Goal: Information Seeking & Learning: Learn about a topic

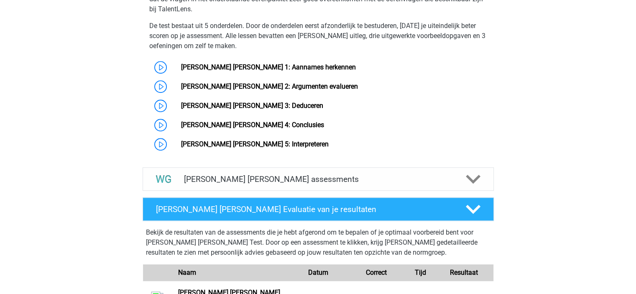
scroll to position [714, 0]
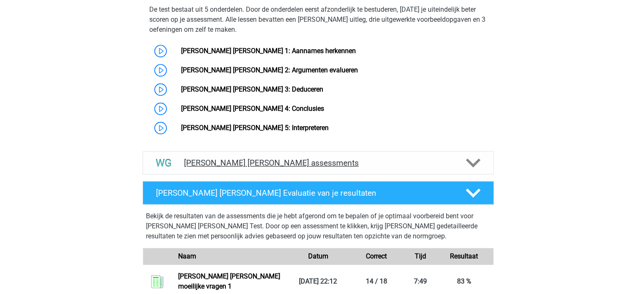
click at [440, 159] on div "Watson Glaser assessments" at bounding box center [318, 162] width 351 height 23
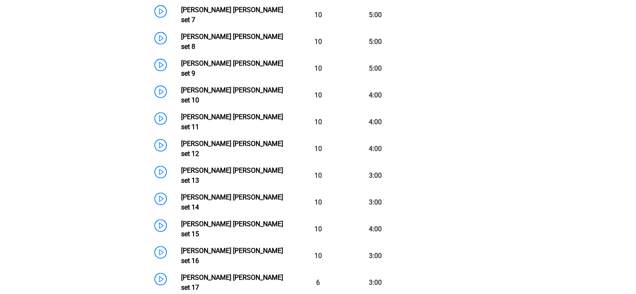
scroll to position [1103, 0]
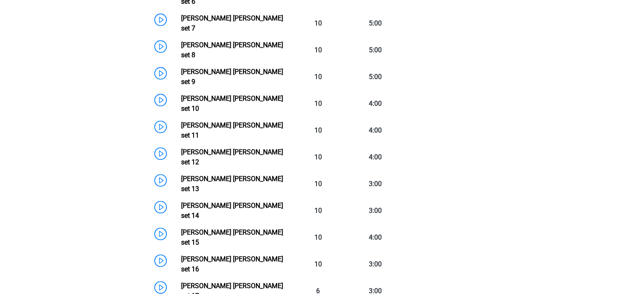
scroll to position [1084, 0]
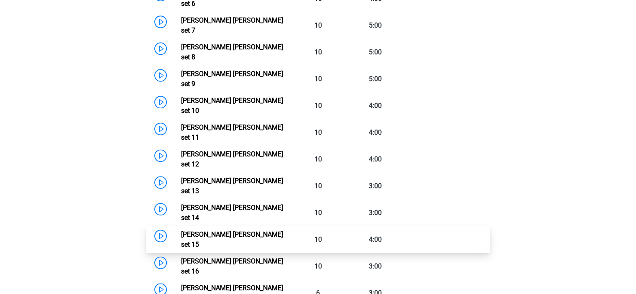
click at [266, 230] on link "Watson Glaser set 15" at bounding box center [232, 239] width 102 height 18
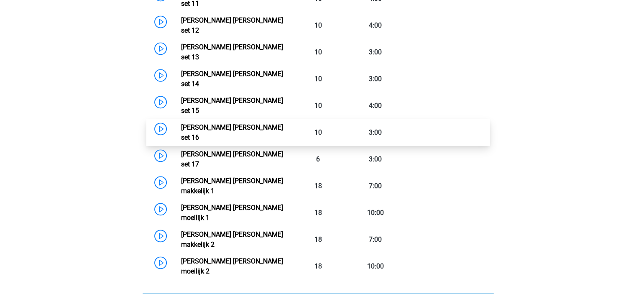
scroll to position [1195, 0]
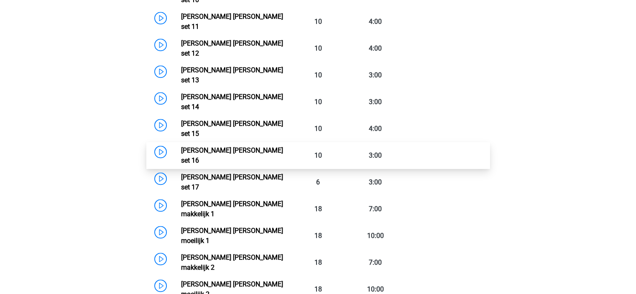
click at [253, 146] on link "[PERSON_NAME] set 16" at bounding box center [232, 155] width 102 height 18
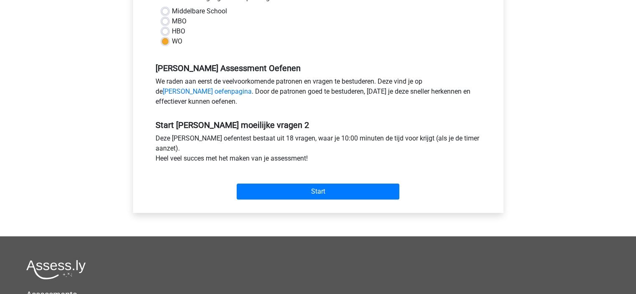
scroll to position [217, 0]
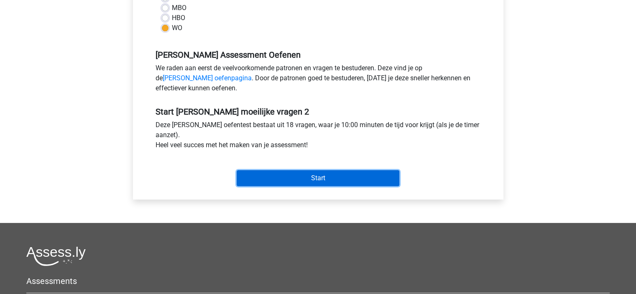
click at [358, 175] on input "Start" at bounding box center [318, 178] width 163 height 16
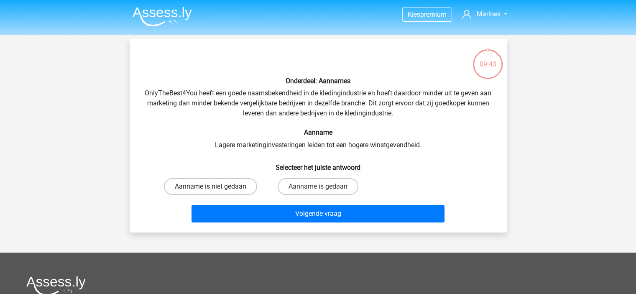
click at [238, 184] on label "Aanname is niet gedaan" at bounding box center [210, 186] width 93 height 17
click at [216, 187] on input "Aanname is niet gedaan" at bounding box center [212, 189] width 5 height 5
radio input "true"
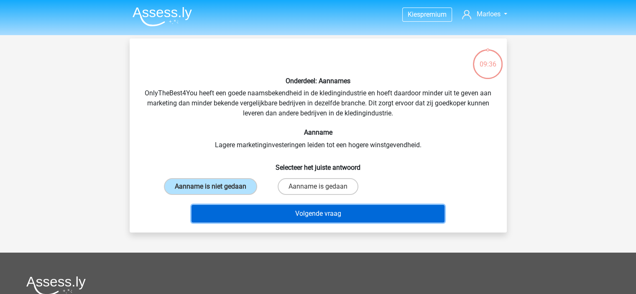
click at [335, 212] on button "Volgende vraag" at bounding box center [318, 214] width 253 height 18
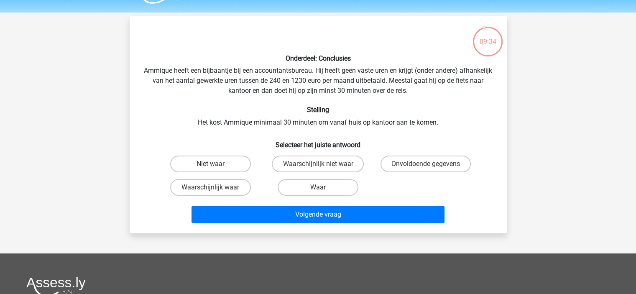
scroll to position [21, 0]
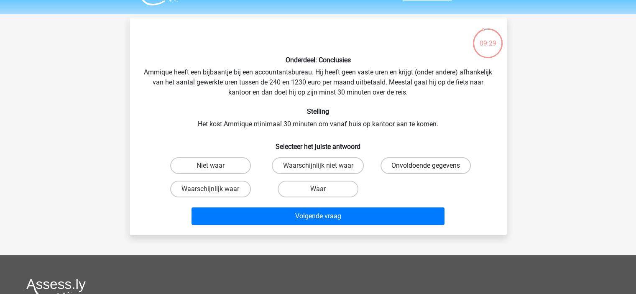
click at [451, 164] on label "Onvoldoende gegevens" at bounding box center [426, 165] width 90 height 17
click at [431, 166] on input "Onvoldoende gegevens" at bounding box center [428, 168] width 5 height 5
radio input "true"
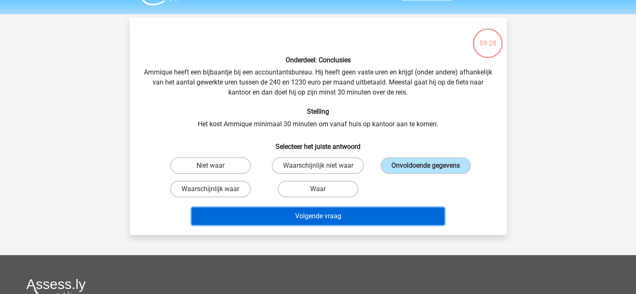
click at [385, 212] on button "Volgende vraag" at bounding box center [318, 216] width 253 height 18
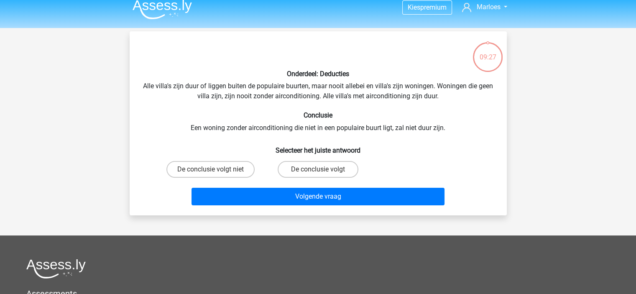
scroll to position [0, 0]
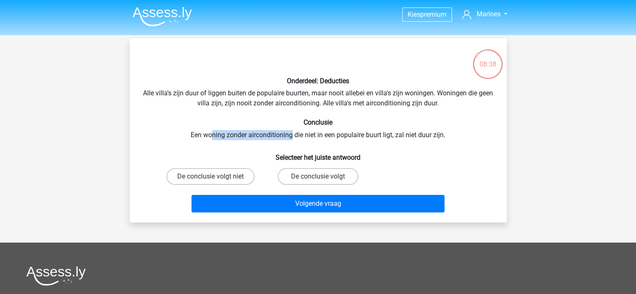
drag, startPoint x: 212, startPoint y: 133, endPoint x: 293, endPoint y: 135, distance: 80.3
click at [293, 135] on div "Onderdeel: Deducties Alle villa's zijn duur of liggen buiten de populaire buurt…" at bounding box center [318, 130] width 371 height 171
click at [301, 180] on label "De conclusie volgt" at bounding box center [318, 176] width 81 height 17
click at [318, 180] on input "De conclusie volgt" at bounding box center [320, 179] width 5 height 5
radio input "true"
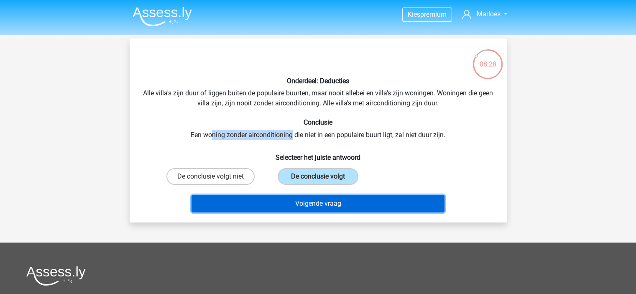
click at [360, 203] on button "Volgende vraag" at bounding box center [318, 204] width 253 height 18
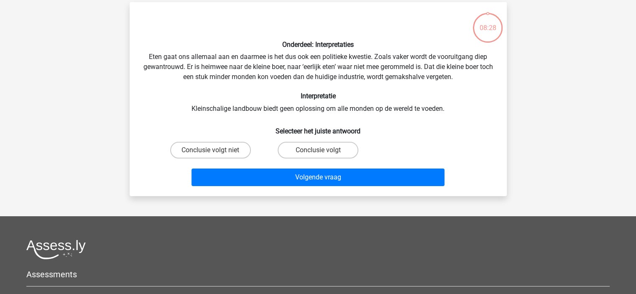
scroll to position [38, 0]
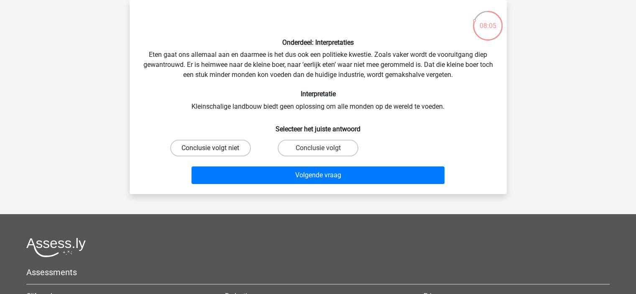
click at [225, 145] on label "Conclusie volgt niet" at bounding box center [210, 148] width 81 height 17
click at [216, 148] on input "Conclusie volgt niet" at bounding box center [212, 150] width 5 height 5
radio input "true"
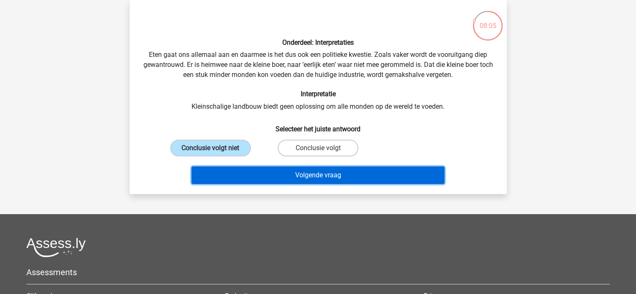
click at [250, 169] on button "Volgende vraag" at bounding box center [318, 175] width 253 height 18
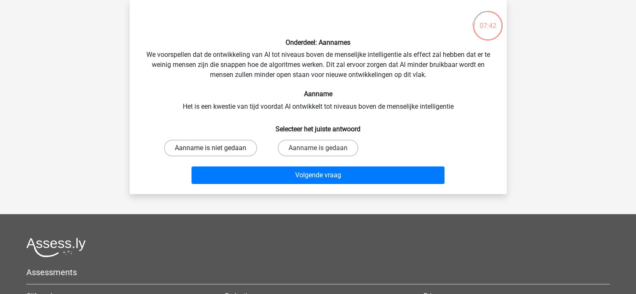
click at [203, 148] on label "Aanname is niet gedaan" at bounding box center [210, 148] width 93 height 17
click at [210, 148] on input "Aanname is niet gedaan" at bounding box center [212, 150] width 5 height 5
radio input "true"
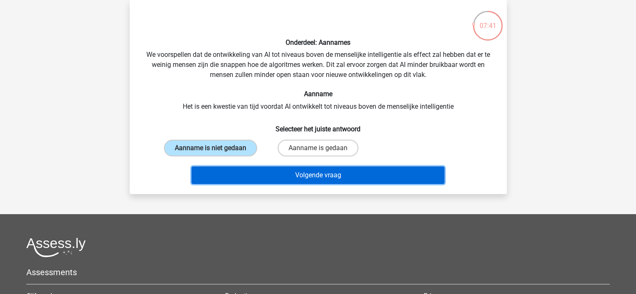
click at [246, 173] on button "Volgende vraag" at bounding box center [318, 175] width 253 height 18
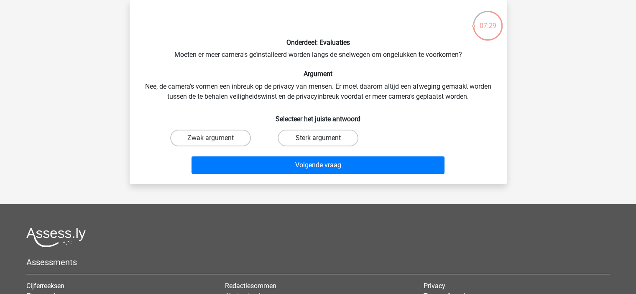
click at [318, 132] on label "Sterk argument" at bounding box center [318, 138] width 81 height 17
click at [318, 138] on input "Sterk argument" at bounding box center [320, 140] width 5 height 5
radio input "true"
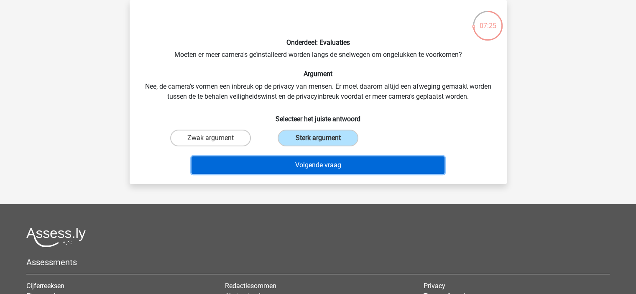
click at [348, 167] on button "Volgende vraag" at bounding box center [318, 165] width 253 height 18
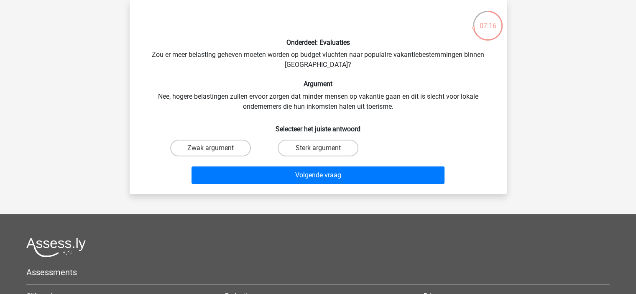
click at [321, 151] on input "Sterk argument" at bounding box center [320, 150] width 5 height 5
radio input "true"
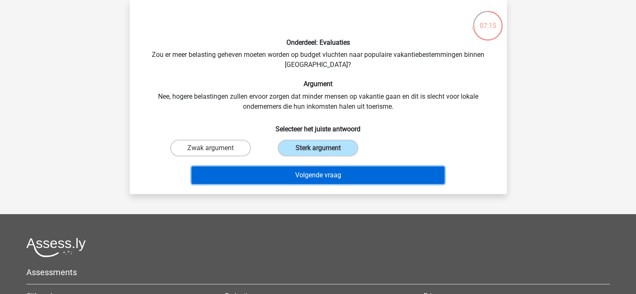
click at [325, 169] on button "Volgende vraag" at bounding box center [318, 175] width 253 height 18
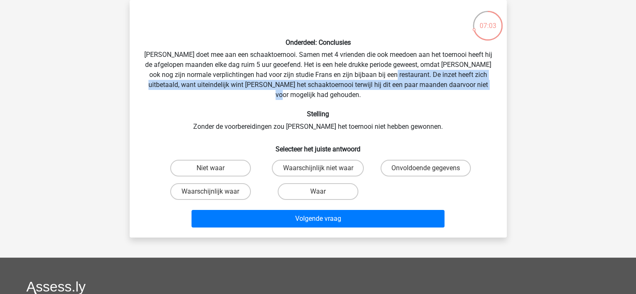
drag, startPoint x: 399, startPoint y: 73, endPoint x: 492, endPoint y: 89, distance: 94.6
click at [492, 89] on div "Onderdeel: Conclusies Pablo doet mee aan een schaaktoernooi. Samen met 4 vriend…" at bounding box center [318, 119] width 371 height 224
click at [236, 183] on label "Waarschijnlijk waar" at bounding box center [210, 191] width 81 height 17
click at [216, 192] on input "Waarschijnlijk waar" at bounding box center [212, 194] width 5 height 5
radio input "true"
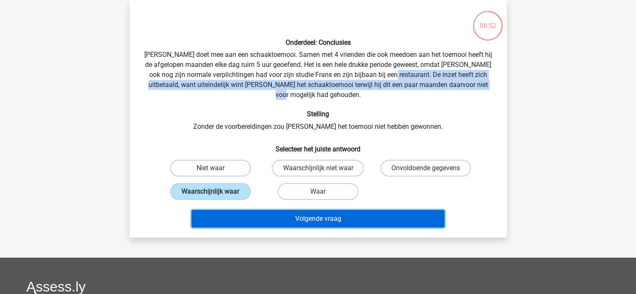
click at [256, 210] on button "Volgende vraag" at bounding box center [318, 219] width 253 height 18
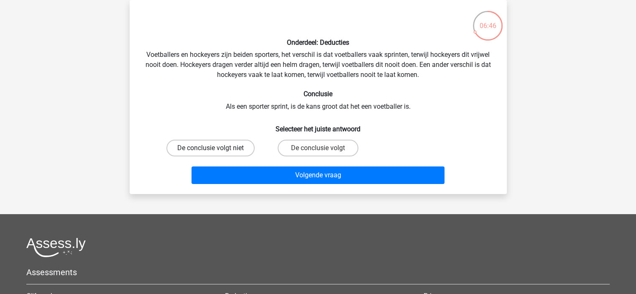
click at [225, 140] on label "De conclusie volgt niet" at bounding box center [210, 148] width 88 height 17
click at [216, 148] on input "De conclusie volgt niet" at bounding box center [212, 150] width 5 height 5
radio input "true"
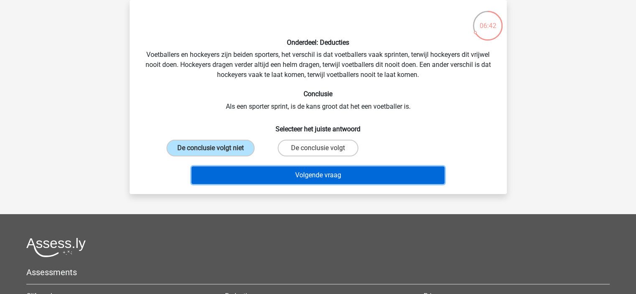
click at [245, 171] on button "Volgende vraag" at bounding box center [318, 175] width 253 height 18
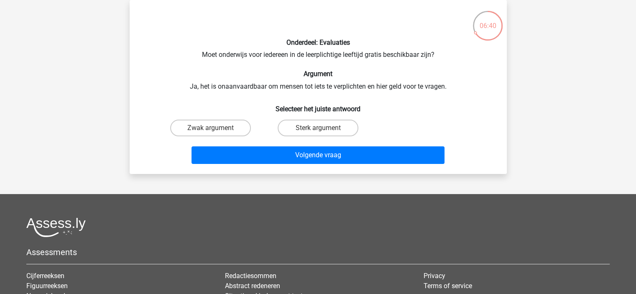
scroll to position [0, 0]
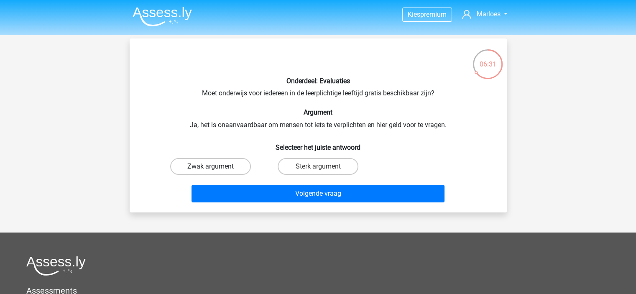
click at [231, 166] on label "Zwak argument" at bounding box center [210, 166] width 81 height 17
click at [216, 166] on input "Zwak argument" at bounding box center [212, 168] width 5 height 5
radio input "true"
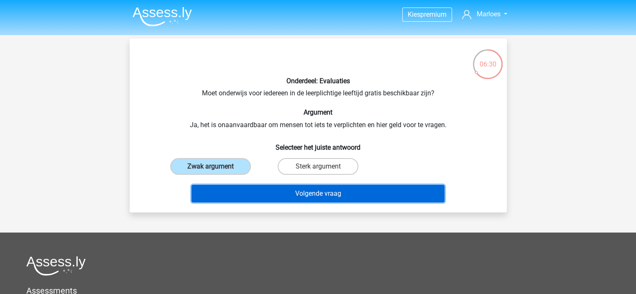
click at [256, 199] on button "Volgende vraag" at bounding box center [318, 194] width 253 height 18
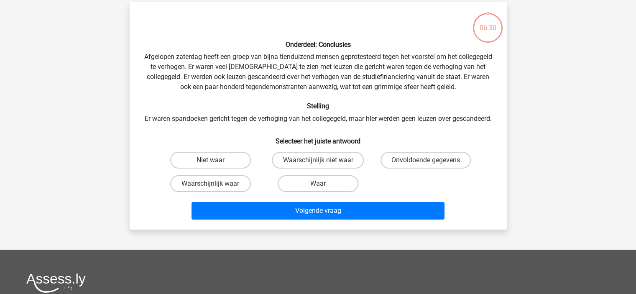
scroll to position [38, 0]
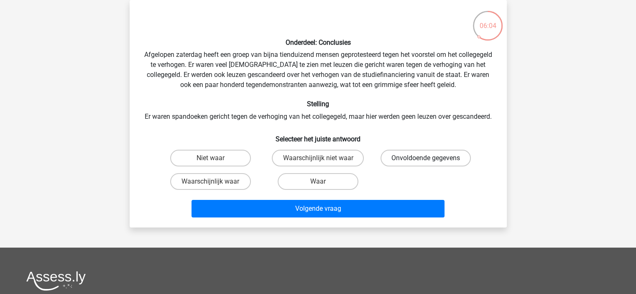
click at [470, 166] on label "Onvoldoende gegevens" at bounding box center [426, 158] width 90 height 17
click at [431, 164] on input "Onvoldoende gegevens" at bounding box center [428, 160] width 5 height 5
radio input "true"
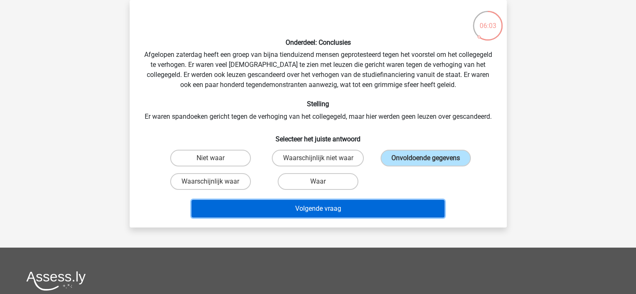
click at [406, 217] on button "Volgende vraag" at bounding box center [318, 209] width 253 height 18
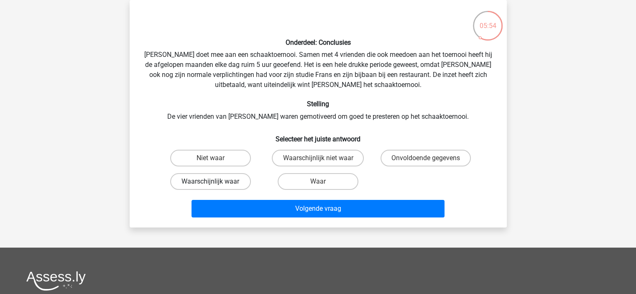
click at [236, 183] on label "Waarschijnlijk waar" at bounding box center [210, 181] width 81 height 17
click at [216, 183] on input "Waarschijnlijk waar" at bounding box center [212, 184] width 5 height 5
radio input "true"
click at [329, 185] on label "Waar" at bounding box center [318, 181] width 81 height 17
click at [323, 185] on input "Waar" at bounding box center [320, 184] width 5 height 5
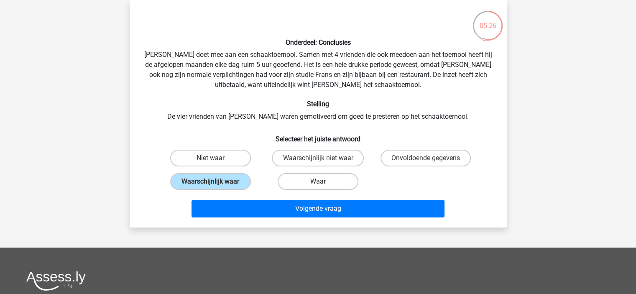
radio input "true"
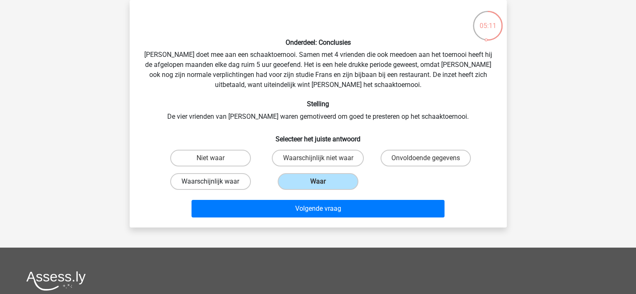
click at [244, 180] on label "Waarschijnlijk waar" at bounding box center [210, 181] width 81 height 17
click at [216, 182] on input "Waarschijnlijk waar" at bounding box center [212, 184] width 5 height 5
radio input "true"
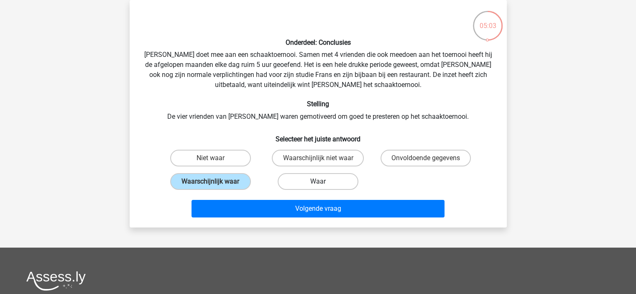
click at [303, 180] on label "Waar" at bounding box center [318, 181] width 81 height 17
click at [318, 182] on input "Waar" at bounding box center [320, 184] width 5 height 5
radio input "true"
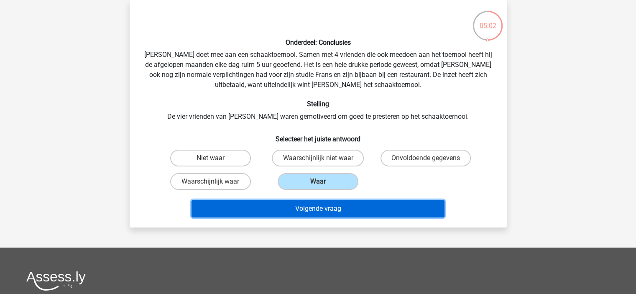
click at [313, 216] on button "Volgende vraag" at bounding box center [318, 209] width 253 height 18
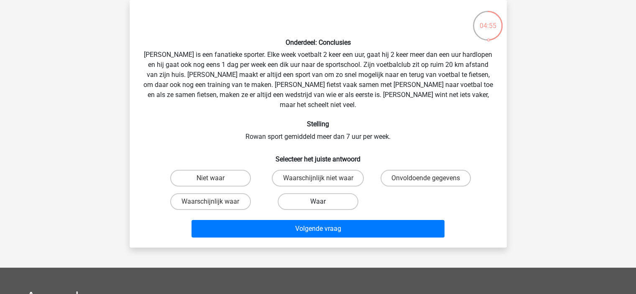
click at [292, 193] on label "Waar" at bounding box center [318, 201] width 81 height 17
click at [318, 202] on input "Waar" at bounding box center [320, 204] width 5 height 5
radio input "true"
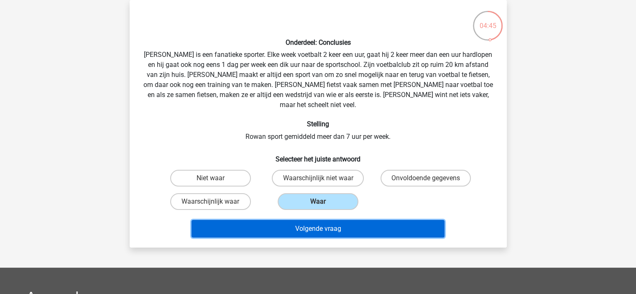
click at [299, 220] on button "Volgende vraag" at bounding box center [318, 229] width 253 height 18
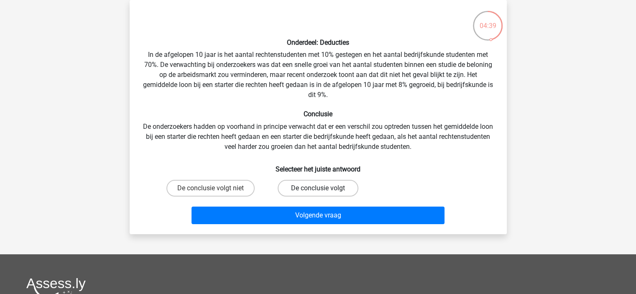
click at [340, 184] on label "De conclusie volgt" at bounding box center [318, 188] width 81 height 17
click at [323, 188] on input "De conclusie volgt" at bounding box center [320, 190] width 5 height 5
radio input "true"
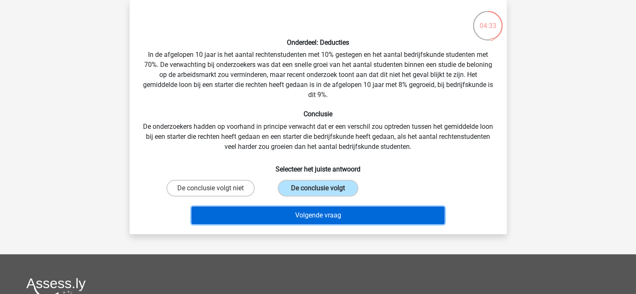
click at [335, 212] on button "Volgende vraag" at bounding box center [318, 216] width 253 height 18
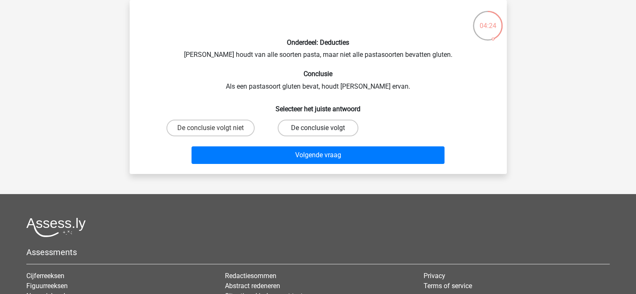
click at [306, 133] on label "De conclusie volgt" at bounding box center [318, 128] width 81 height 17
click at [318, 133] on input "De conclusie volgt" at bounding box center [320, 130] width 5 height 5
radio input "true"
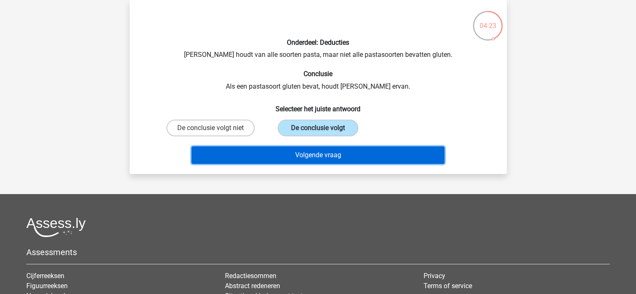
click at [310, 159] on button "Volgende vraag" at bounding box center [318, 155] width 253 height 18
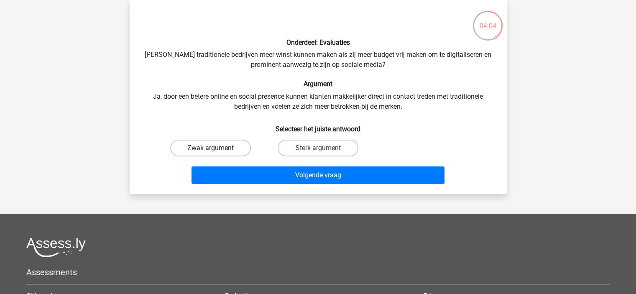
click at [226, 148] on label "Zwak argument" at bounding box center [210, 148] width 81 height 17
click at [216, 148] on input "Zwak argument" at bounding box center [212, 150] width 5 height 5
radio input "true"
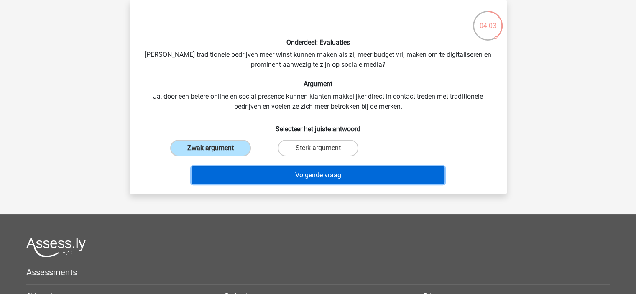
click at [261, 170] on button "Volgende vraag" at bounding box center [318, 175] width 253 height 18
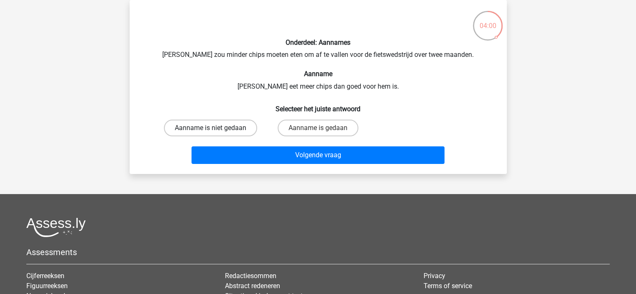
click at [230, 125] on label "Aanname is niet gedaan" at bounding box center [210, 128] width 93 height 17
click at [216, 128] on input "Aanname is niet gedaan" at bounding box center [212, 130] width 5 height 5
radio input "true"
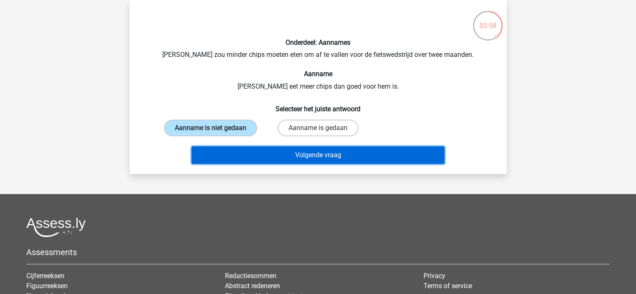
click at [262, 151] on button "Volgende vraag" at bounding box center [318, 155] width 253 height 18
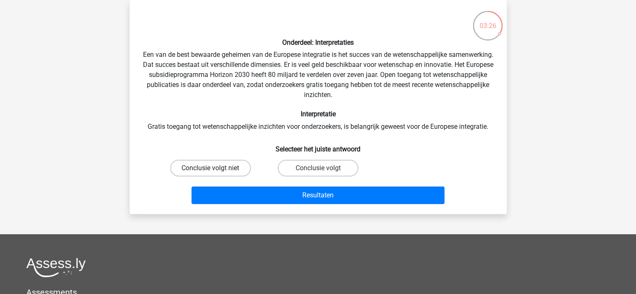
click at [213, 166] on label "Conclusie volgt niet" at bounding box center [210, 168] width 81 height 17
click at [213, 168] on input "Conclusie volgt niet" at bounding box center [212, 170] width 5 height 5
radio input "true"
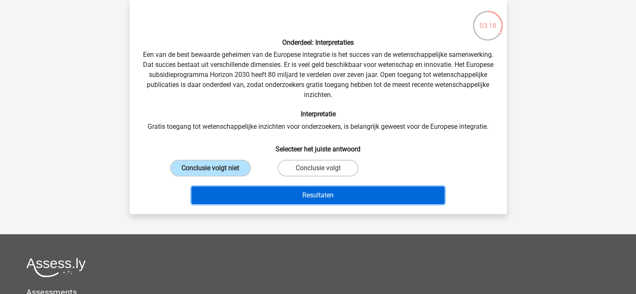
click at [294, 199] on button "Resultaten" at bounding box center [318, 196] width 253 height 18
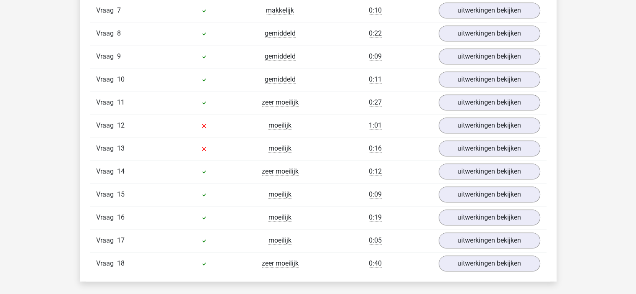
scroll to position [860, 0]
click at [460, 119] on link "uitwerkingen bekijken" at bounding box center [489, 126] width 117 height 18
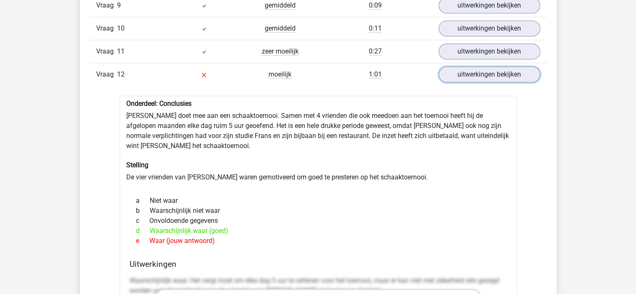
scroll to position [913, 0]
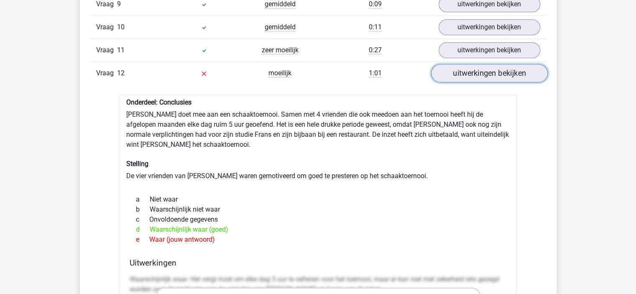
click at [485, 66] on link "uitwerkingen bekijken" at bounding box center [489, 73] width 117 height 18
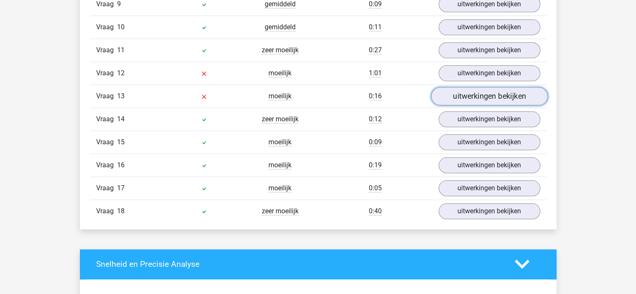
click at [488, 92] on link "uitwerkingen bekijken" at bounding box center [489, 96] width 117 height 18
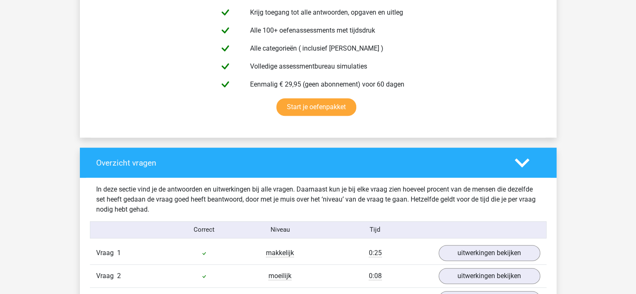
scroll to position [476, 0]
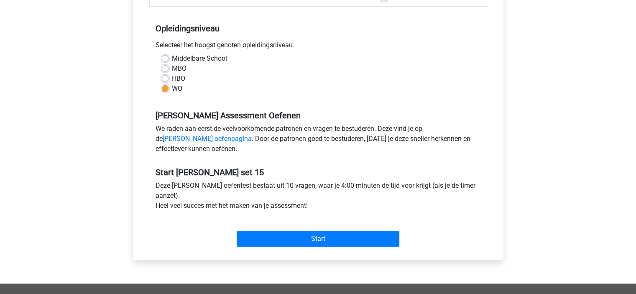
scroll to position [169, 0]
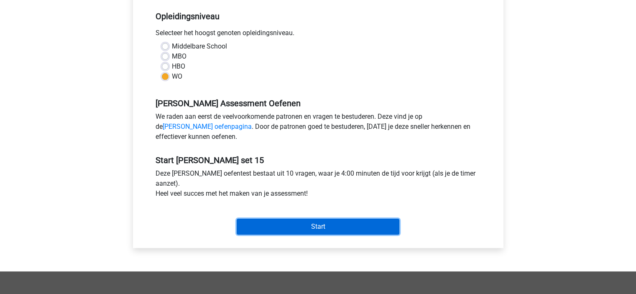
click at [298, 224] on input "Start" at bounding box center [318, 227] width 163 height 16
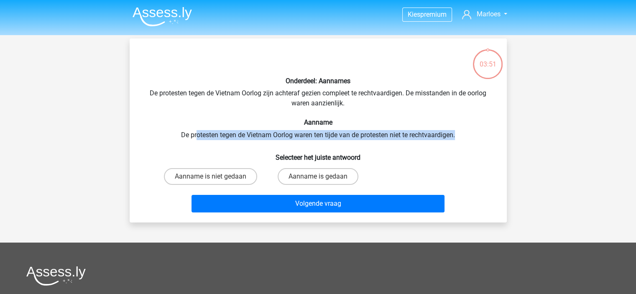
drag, startPoint x: 196, startPoint y: 130, endPoint x: 458, endPoint y: 131, distance: 262.3
click at [458, 131] on div "Onderdeel: Aannames De protesten tegen de Vietnam Oorlog zijn achteraf gezien c…" at bounding box center [318, 130] width 371 height 171
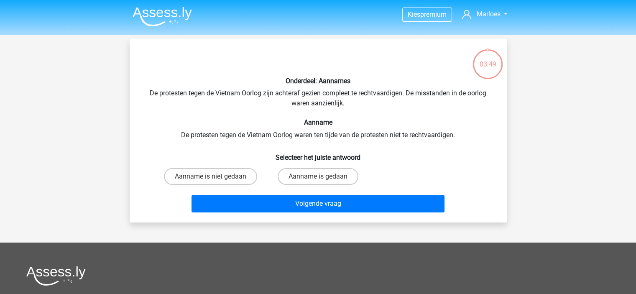
click at [298, 157] on h6 "Selecteer het juiste antwoord" at bounding box center [318, 154] width 351 height 15
click at [323, 175] on label "Aanname is gedaan" at bounding box center [318, 176] width 81 height 17
click at [323, 177] on input "Aanname is gedaan" at bounding box center [320, 179] width 5 height 5
radio input "true"
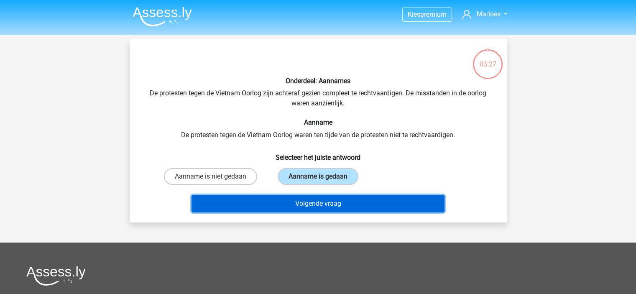
click at [302, 202] on button "Volgende vraag" at bounding box center [318, 204] width 253 height 18
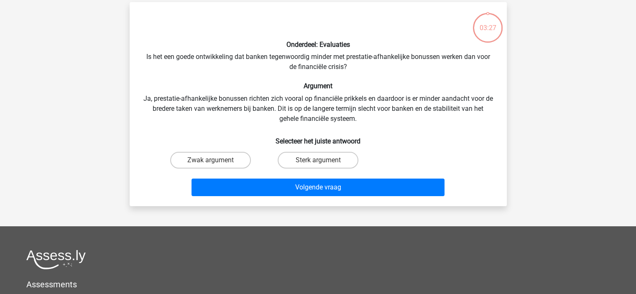
scroll to position [38, 0]
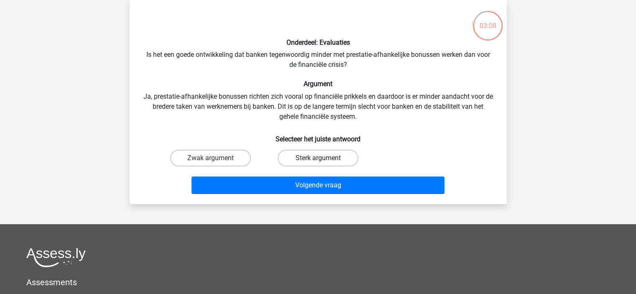
click at [325, 155] on label "Sterk argument" at bounding box center [318, 158] width 81 height 17
click at [323, 158] on input "Sterk argument" at bounding box center [320, 160] width 5 height 5
radio input "true"
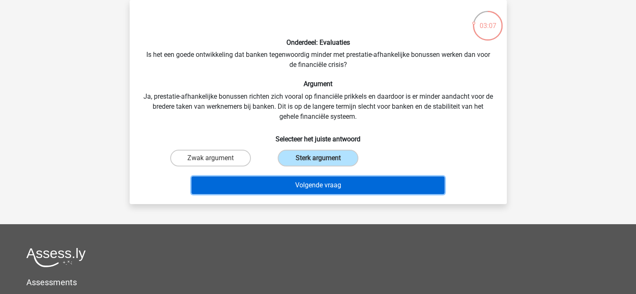
click at [328, 182] on button "Volgende vraag" at bounding box center [318, 186] width 253 height 18
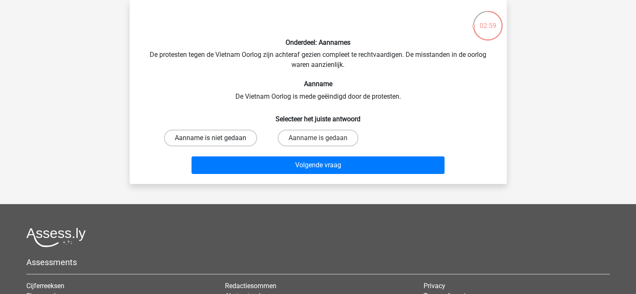
click at [240, 139] on label "Aanname is niet gedaan" at bounding box center [210, 138] width 93 height 17
click at [216, 139] on input "Aanname is niet gedaan" at bounding box center [212, 140] width 5 height 5
radio input "true"
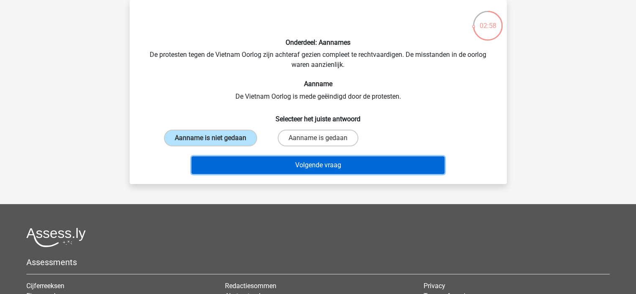
click at [260, 166] on button "Volgende vraag" at bounding box center [318, 165] width 253 height 18
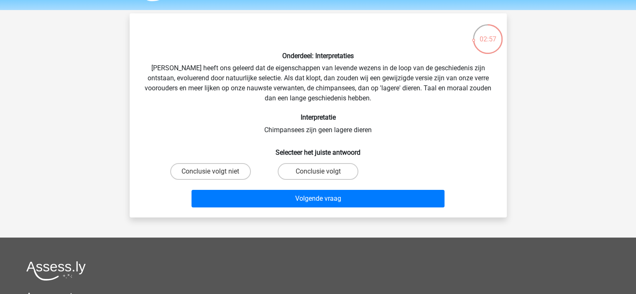
scroll to position [24, 0]
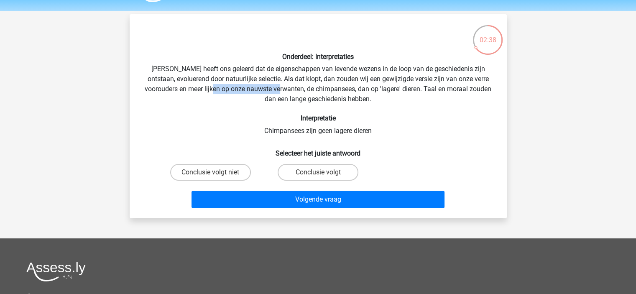
drag, startPoint x: 205, startPoint y: 89, endPoint x: 274, endPoint y: 90, distance: 69.9
click at [274, 90] on div "Onderdeel: Interpretaties Darwin heeft ons geleerd dat de eigenschappen van lev…" at bounding box center [318, 116] width 371 height 191
click at [291, 174] on label "Conclusie volgt" at bounding box center [318, 172] width 81 height 17
click at [318, 174] on input "Conclusie volgt" at bounding box center [320, 174] width 5 height 5
radio input "true"
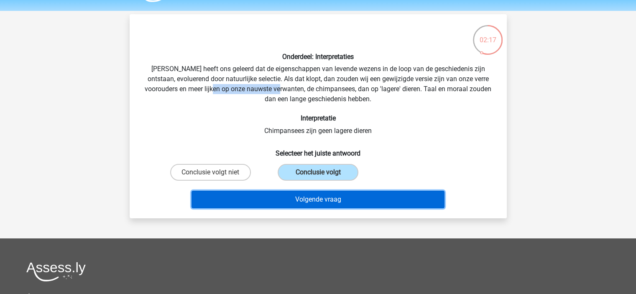
click at [395, 199] on button "Volgende vraag" at bounding box center [318, 200] width 253 height 18
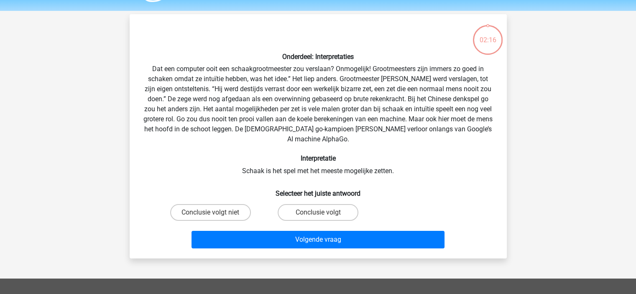
scroll to position [38, 0]
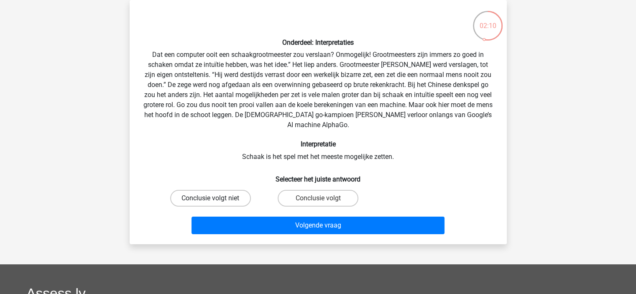
click at [241, 199] on label "Conclusie volgt niet" at bounding box center [210, 198] width 81 height 17
click at [216, 199] on input "Conclusie volgt niet" at bounding box center [212, 200] width 5 height 5
radio input "true"
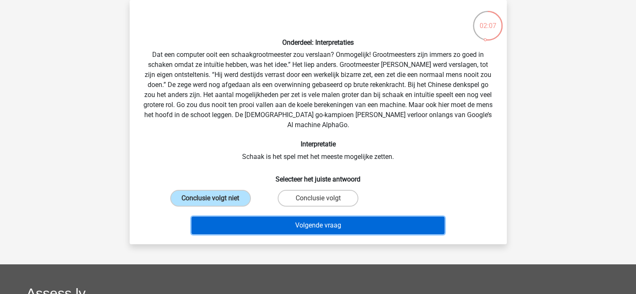
click at [289, 228] on button "Volgende vraag" at bounding box center [318, 226] width 253 height 18
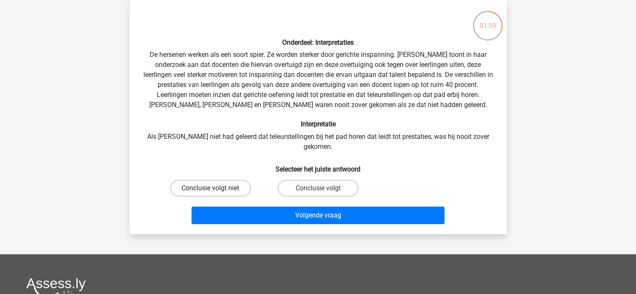
click at [224, 180] on label "Conclusie volgt niet" at bounding box center [210, 188] width 81 height 17
click at [216, 188] on input "Conclusie volgt niet" at bounding box center [212, 190] width 5 height 5
radio input "true"
click at [337, 180] on label "Conclusie volgt" at bounding box center [318, 188] width 81 height 17
click at [323, 188] on input "Conclusie volgt" at bounding box center [320, 190] width 5 height 5
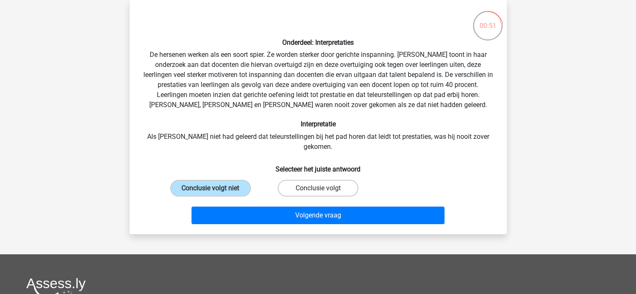
radio input "true"
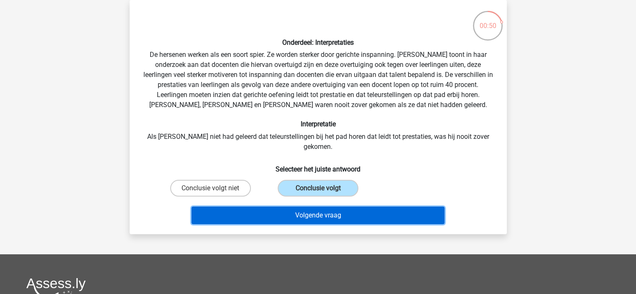
click at [336, 207] on button "Volgende vraag" at bounding box center [318, 216] width 253 height 18
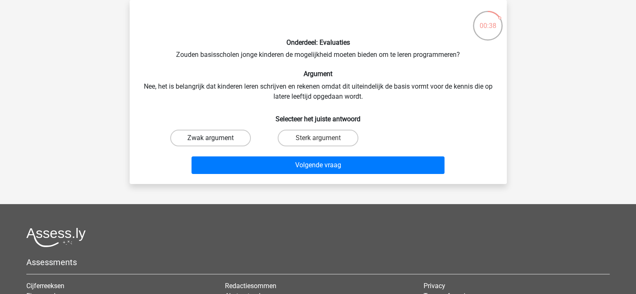
click at [231, 135] on label "Zwak argument" at bounding box center [210, 138] width 81 height 17
click at [216, 138] on input "Zwak argument" at bounding box center [212, 140] width 5 height 5
radio input "true"
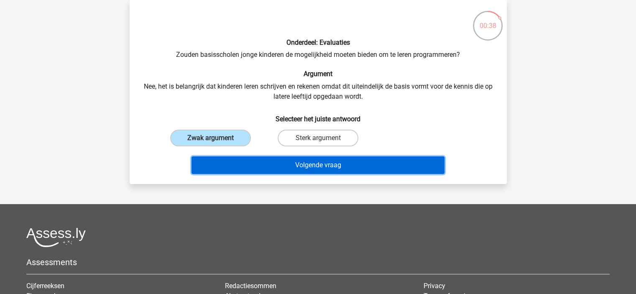
click at [246, 158] on button "Volgende vraag" at bounding box center [318, 165] width 253 height 18
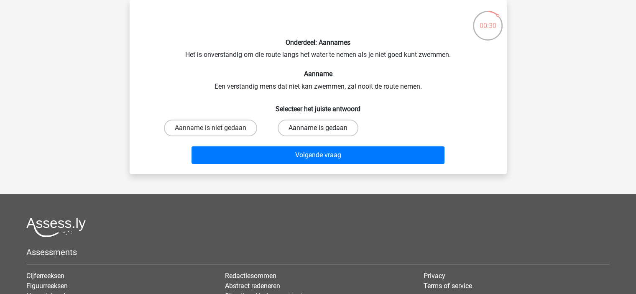
click at [320, 127] on label "Aanname is gedaan" at bounding box center [318, 128] width 81 height 17
click at [320, 128] on input "Aanname is gedaan" at bounding box center [320, 130] width 5 height 5
radio input "true"
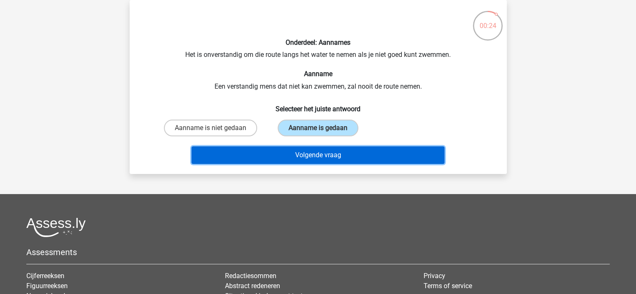
click at [298, 153] on button "Volgende vraag" at bounding box center [318, 155] width 253 height 18
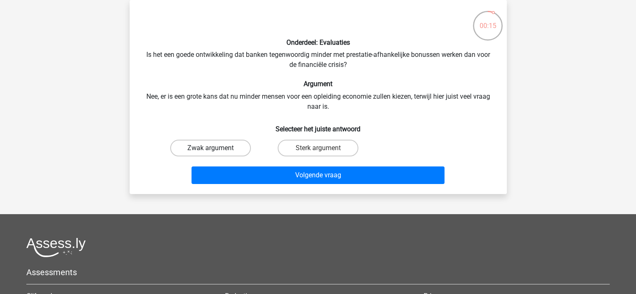
click at [227, 150] on label "Zwak argument" at bounding box center [210, 148] width 81 height 17
click at [216, 150] on input "Zwak argument" at bounding box center [212, 150] width 5 height 5
radio input "true"
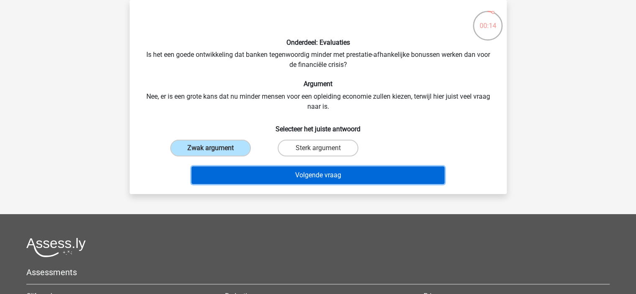
click at [250, 176] on button "Volgende vraag" at bounding box center [318, 175] width 253 height 18
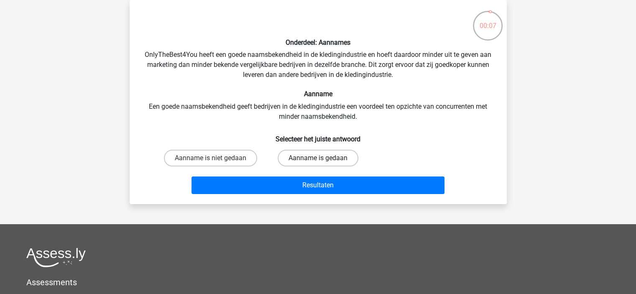
click at [314, 157] on label "Aanname is gedaan" at bounding box center [318, 158] width 81 height 17
click at [318, 158] on input "Aanname is gedaan" at bounding box center [320, 160] width 5 height 5
radio input "true"
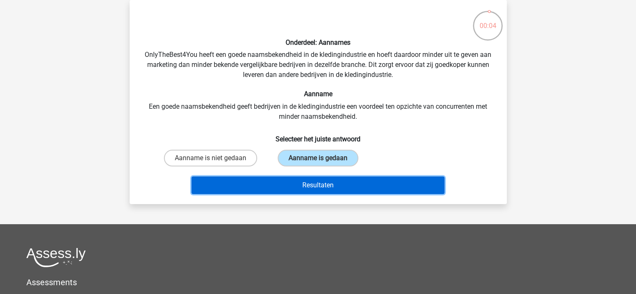
click at [269, 182] on button "Resultaten" at bounding box center [318, 186] width 253 height 18
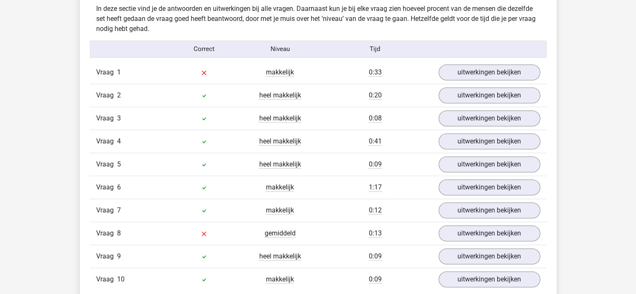
scroll to position [650, 0]
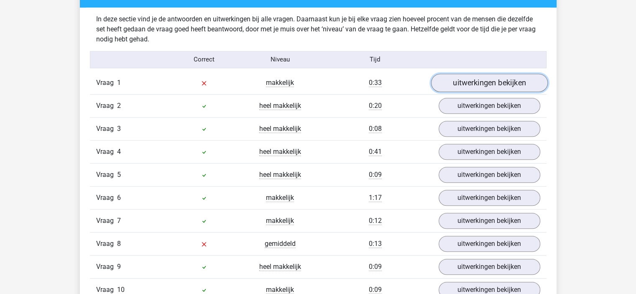
click at [486, 75] on link "uitwerkingen bekijken" at bounding box center [489, 83] width 117 height 18
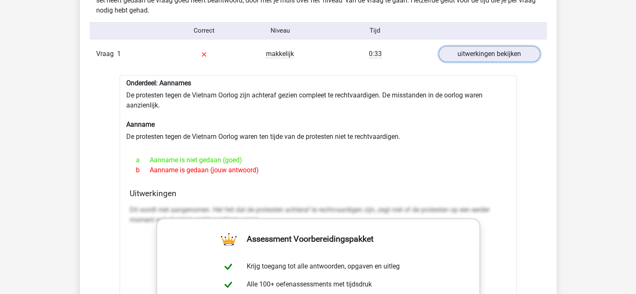
scroll to position [683, 0]
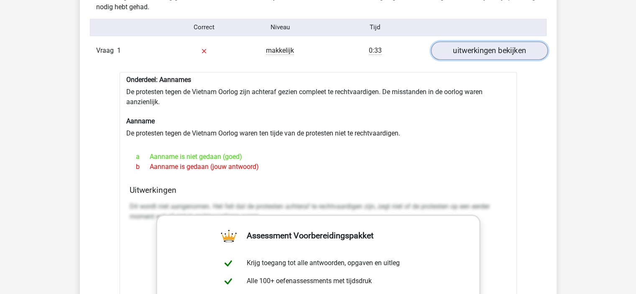
click at [491, 51] on link "uitwerkingen bekijken" at bounding box center [489, 50] width 117 height 18
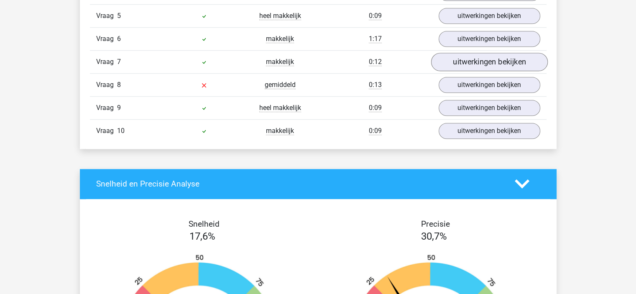
scroll to position [811, 0]
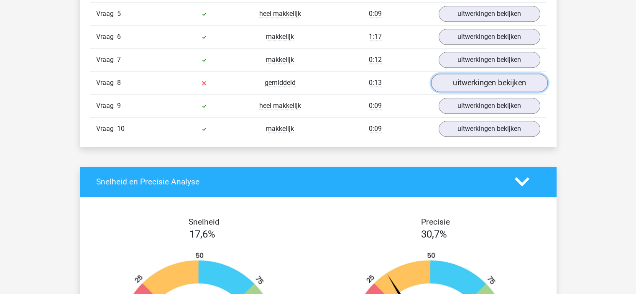
click at [495, 87] on link "uitwerkingen bekijken" at bounding box center [489, 83] width 117 height 18
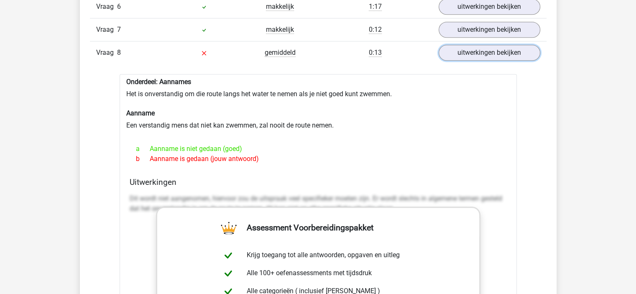
scroll to position [844, 0]
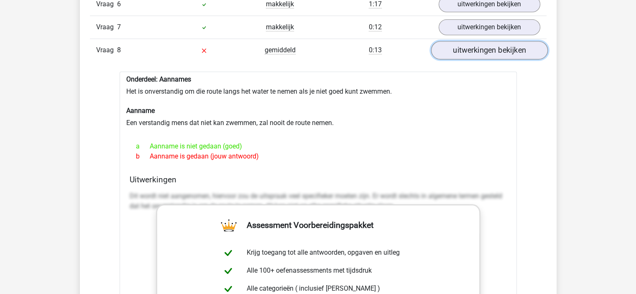
click at [497, 49] on link "uitwerkingen bekijken" at bounding box center [489, 50] width 117 height 18
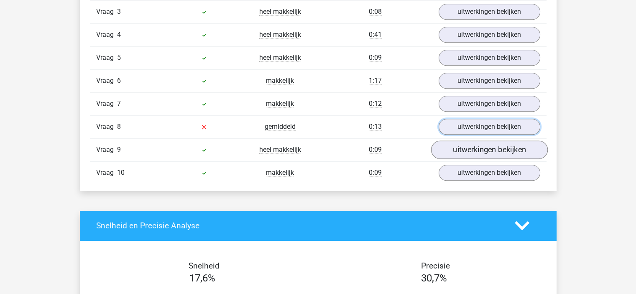
scroll to position [767, 0]
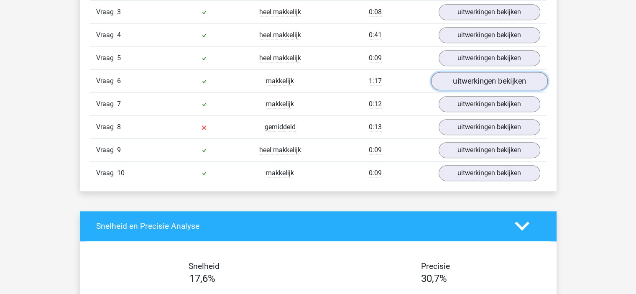
click at [491, 82] on link "uitwerkingen bekijken" at bounding box center [489, 81] width 117 height 18
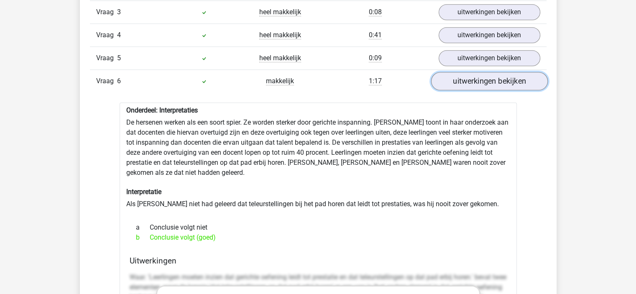
click at [491, 82] on link "uitwerkingen bekijken" at bounding box center [489, 81] width 117 height 18
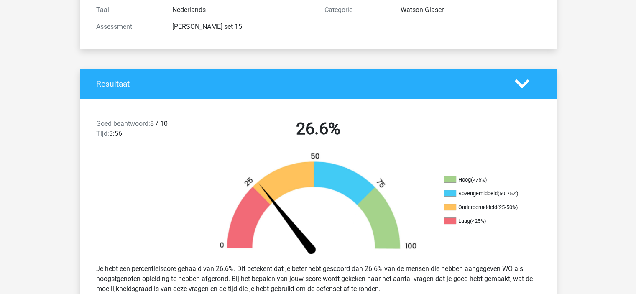
scroll to position [0, 0]
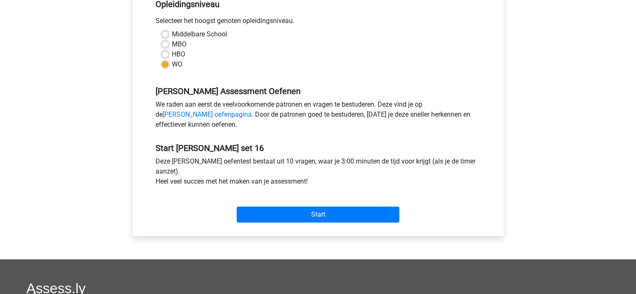
scroll to position [178, 0]
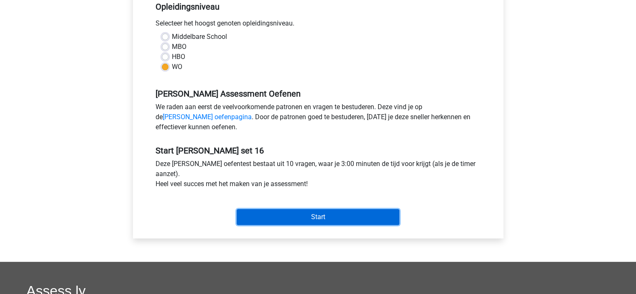
click at [342, 219] on input "Start" at bounding box center [318, 217] width 163 height 16
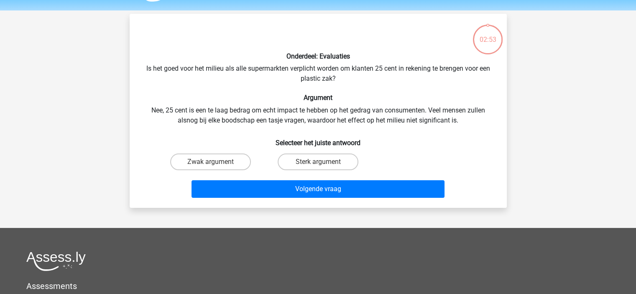
scroll to position [25, 0]
click at [321, 161] on input "Sterk argument" at bounding box center [320, 163] width 5 height 5
radio input "true"
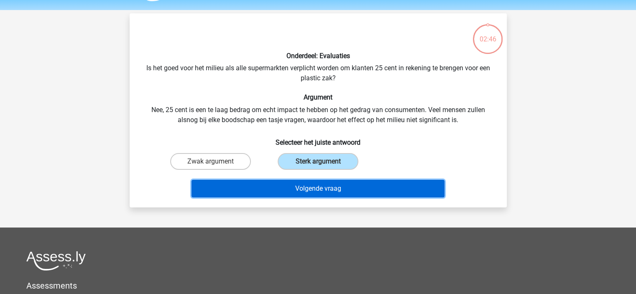
click at [346, 184] on button "Volgende vraag" at bounding box center [318, 189] width 253 height 18
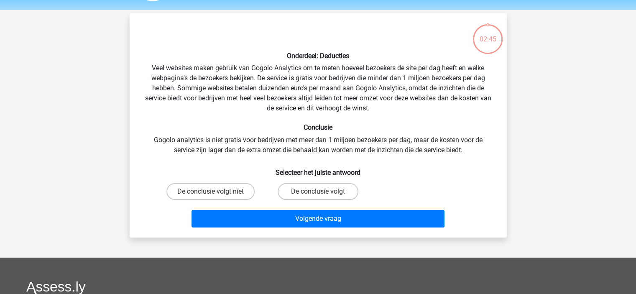
scroll to position [38, 0]
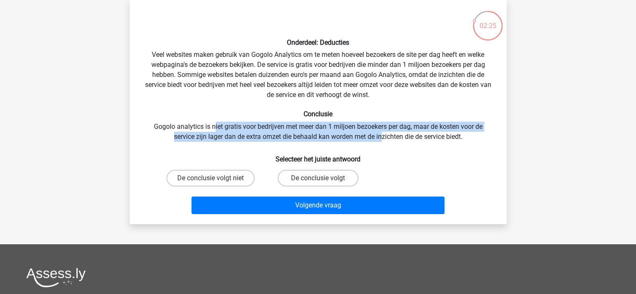
drag, startPoint x: 212, startPoint y: 127, endPoint x: 388, endPoint y: 140, distance: 176.2
click at [388, 140] on div "Onderdeel: Deducties Veel websites maken gebruik van Gogolo Analytics om te met…" at bounding box center [318, 112] width 371 height 211
click at [325, 176] on label "De conclusie volgt" at bounding box center [318, 178] width 81 height 17
click at [323, 178] on input "De conclusie volgt" at bounding box center [320, 180] width 5 height 5
radio input "true"
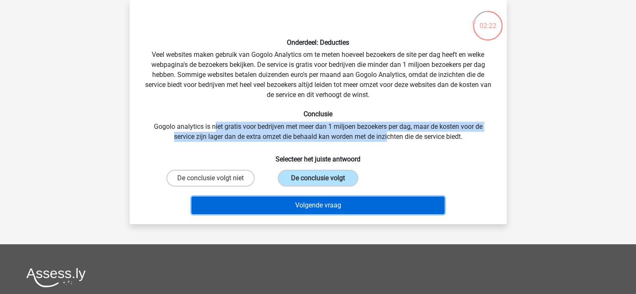
click at [334, 202] on button "Volgende vraag" at bounding box center [318, 206] width 253 height 18
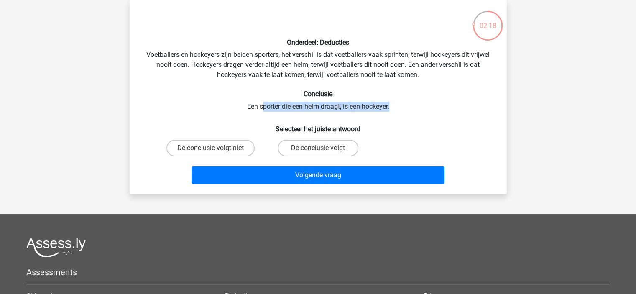
drag, startPoint x: 261, startPoint y: 104, endPoint x: 395, endPoint y: 106, distance: 133.4
click at [395, 106] on div "Onderdeel: Deducties Voetballers en hockeyers zijn beiden sporters, het verschi…" at bounding box center [318, 97] width 371 height 181
click at [212, 145] on label "De conclusie volgt niet" at bounding box center [210, 148] width 88 height 17
click at [212, 148] on input "De conclusie volgt niet" at bounding box center [212, 150] width 5 height 5
radio input "true"
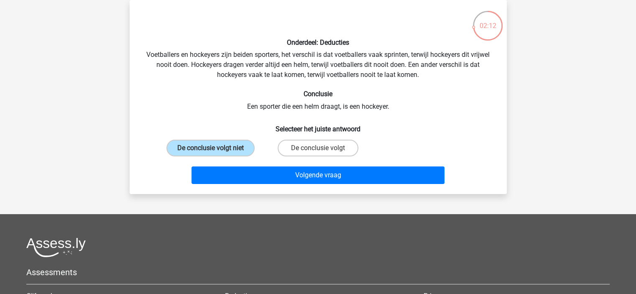
click at [179, 84] on div "Onderdeel: Deducties Voetballers en hockeyers zijn beiden sporters, het verschi…" at bounding box center [318, 97] width 371 height 181
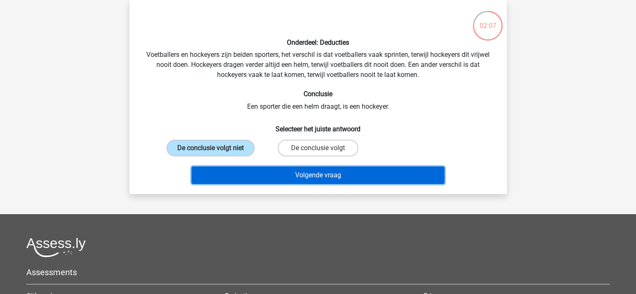
click at [271, 173] on button "Volgende vraag" at bounding box center [318, 175] width 253 height 18
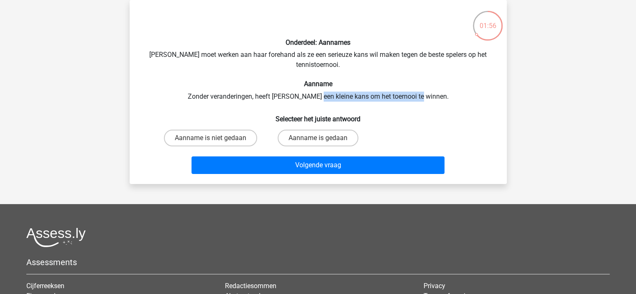
drag, startPoint x: 330, startPoint y: 95, endPoint x: 449, endPoint y: 95, distance: 118.8
click at [449, 95] on div "Onderdeel: Aannames [PERSON_NAME] moet werken aan haar forehand als ze een seri…" at bounding box center [318, 92] width 371 height 171
click at [302, 140] on label "Aanname is gedaan" at bounding box center [318, 138] width 81 height 17
click at [318, 140] on input "Aanname is gedaan" at bounding box center [320, 140] width 5 height 5
radio input "true"
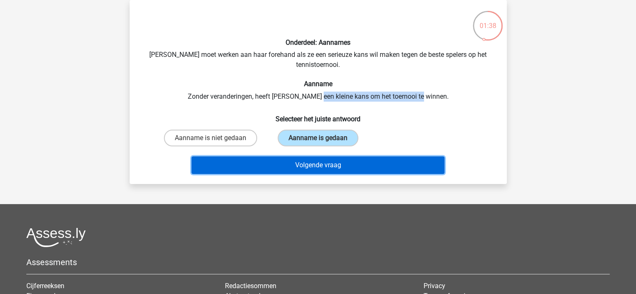
click at [327, 167] on button "Volgende vraag" at bounding box center [318, 165] width 253 height 18
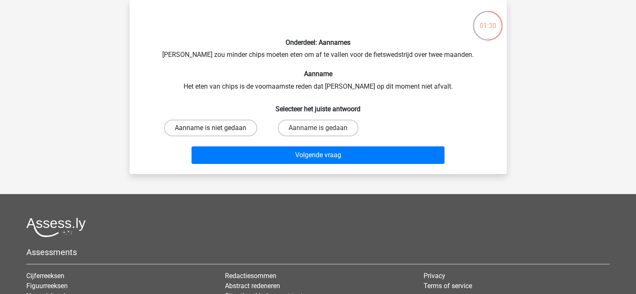
click at [239, 128] on label "Aanname is niet gedaan" at bounding box center [210, 128] width 93 height 17
click at [216, 128] on input "Aanname is niet gedaan" at bounding box center [212, 130] width 5 height 5
radio input "true"
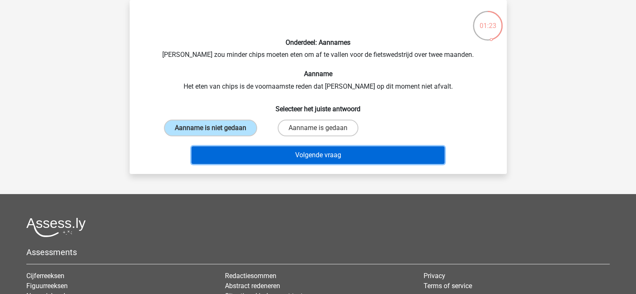
click at [288, 156] on button "Volgende vraag" at bounding box center [318, 155] width 253 height 18
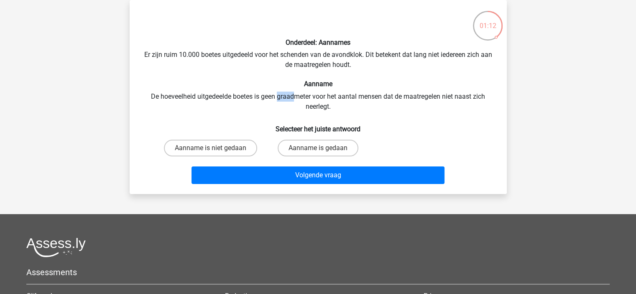
drag, startPoint x: 278, startPoint y: 95, endPoint x: 293, endPoint y: 95, distance: 15.1
click at [293, 95] on div "Onderdeel: Aannames Er zijn ruim 10.000 boetes uitgedeeld voor het schenden van…" at bounding box center [318, 97] width 371 height 181
click at [263, 96] on div "Onderdeel: Aannames Er zijn ruim 10.000 boetes uitgedeeld voor het schenden van…" at bounding box center [318, 97] width 371 height 181
click at [231, 148] on label "Aanname is niet gedaan" at bounding box center [210, 148] width 93 height 17
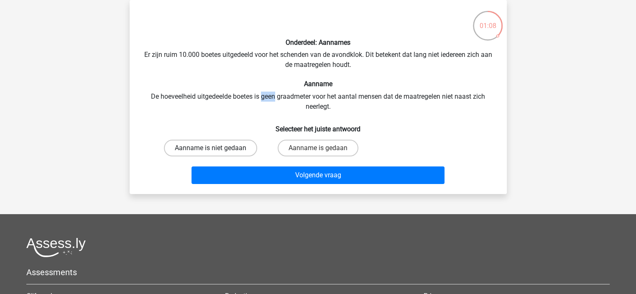
click at [216, 148] on input "Aanname is niet gedaan" at bounding box center [212, 150] width 5 height 5
radio input "true"
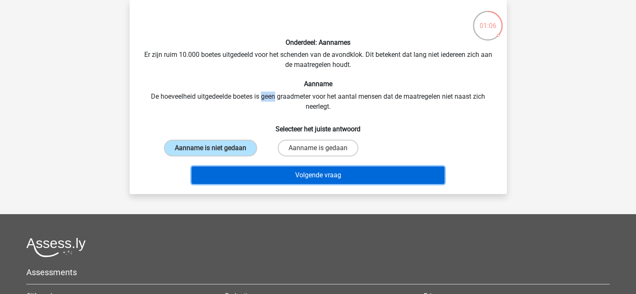
click at [284, 172] on button "Volgende vraag" at bounding box center [318, 175] width 253 height 18
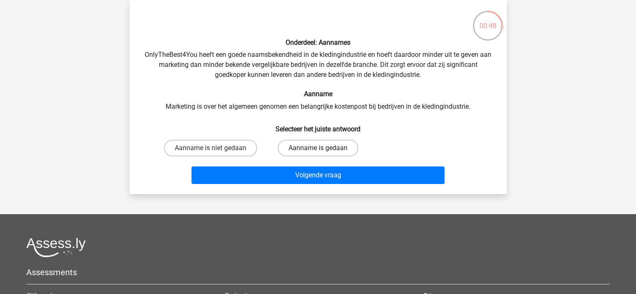
click at [298, 148] on label "Aanname is gedaan" at bounding box center [318, 148] width 81 height 17
click at [318, 148] on input "Aanname is gedaan" at bounding box center [320, 150] width 5 height 5
radio input "true"
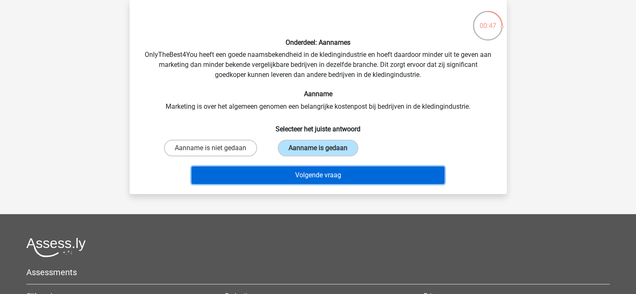
click at [313, 172] on button "Volgende vraag" at bounding box center [318, 175] width 253 height 18
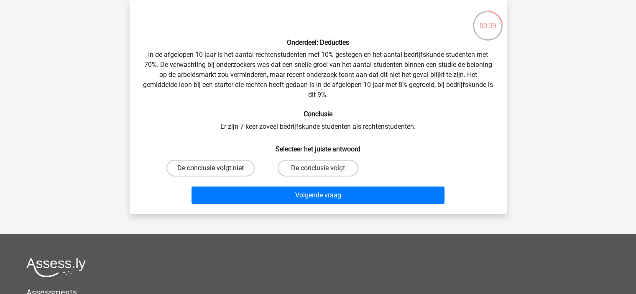
click at [191, 170] on label "De conclusie volgt niet" at bounding box center [210, 168] width 88 height 17
click at [210, 170] on input "De conclusie volgt niet" at bounding box center [212, 170] width 5 height 5
radio input "true"
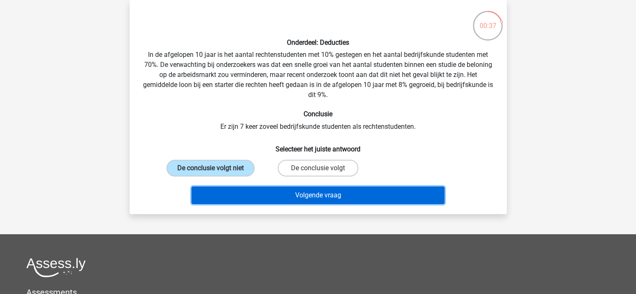
click at [261, 195] on button "Volgende vraag" at bounding box center [318, 196] width 253 height 18
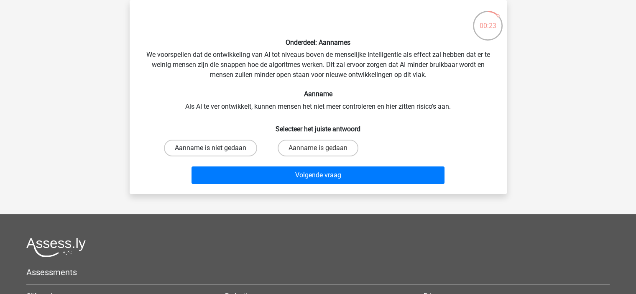
click at [229, 147] on label "Aanname is niet gedaan" at bounding box center [210, 148] width 93 height 17
click at [216, 148] on input "Aanname is niet gedaan" at bounding box center [212, 150] width 5 height 5
radio input "true"
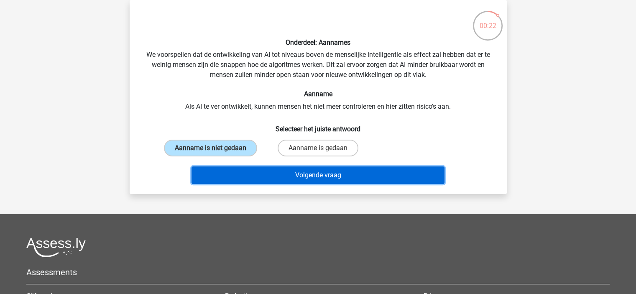
click at [256, 171] on button "Volgende vraag" at bounding box center [318, 175] width 253 height 18
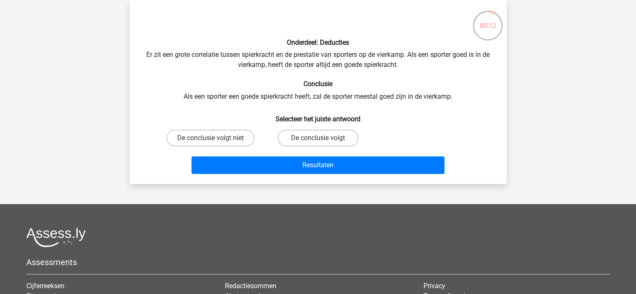
click at [215, 141] on input "De conclusie volgt niet" at bounding box center [212, 140] width 5 height 5
radio input "true"
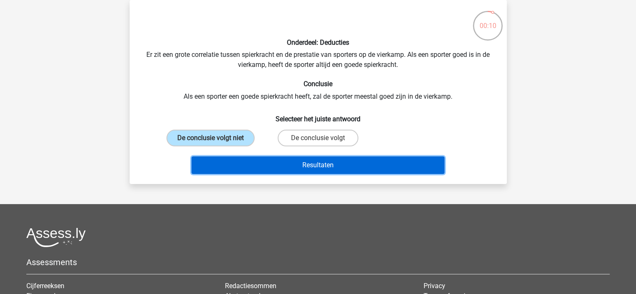
click at [250, 163] on button "Resultaten" at bounding box center [318, 165] width 253 height 18
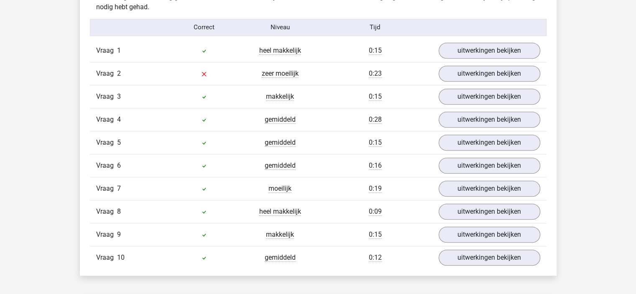
scroll to position [676, 0]
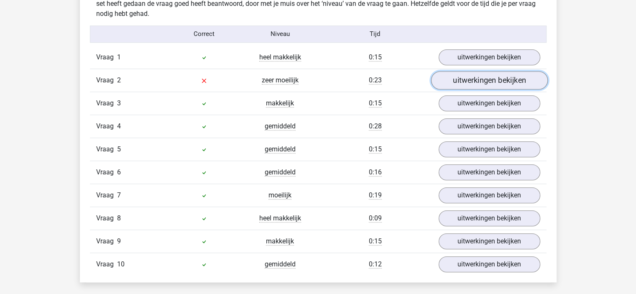
click at [494, 79] on link "uitwerkingen bekijken" at bounding box center [489, 80] width 117 height 18
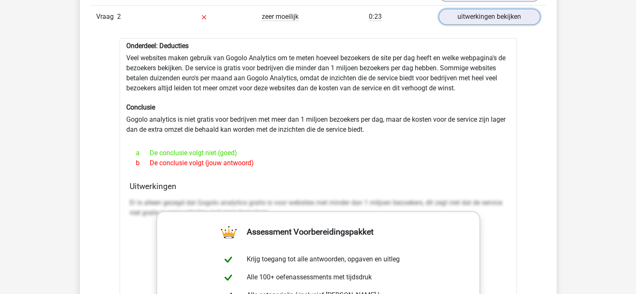
scroll to position [741, 0]
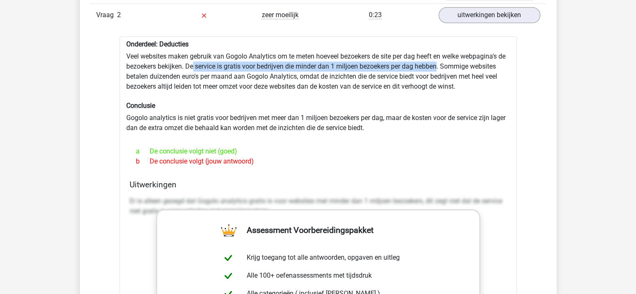
drag, startPoint x: 204, startPoint y: 67, endPoint x: 447, endPoint y: 69, distance: 243.4
click at [447, 69] on div "Onderdeel: Deducties Veel websites maken gebruik van Gogolo Analytics om te met…" at bounding box center [318, 259] width 397 height 446
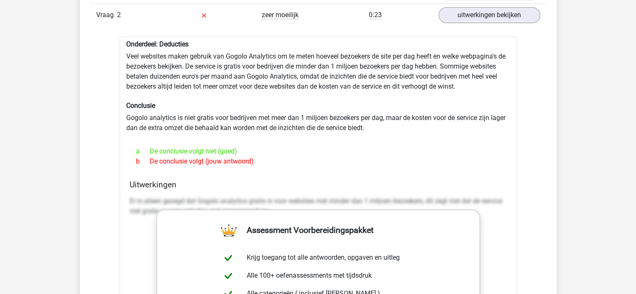
click at [376, 104] on h6 "Conclusie" at bounding box center [318, 106] width 384 height 8
click at [494, 15] on link "uitwerkingen bekijken" at bounding box center [489, 15] width 117 height 18
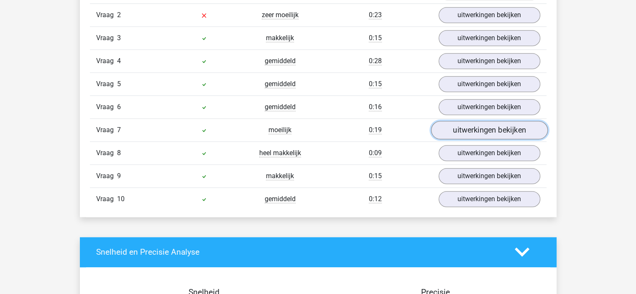
click at [463, 132] on link "uitwerkingen bekijken" at bounding box center [489, 130] width 117 height 18
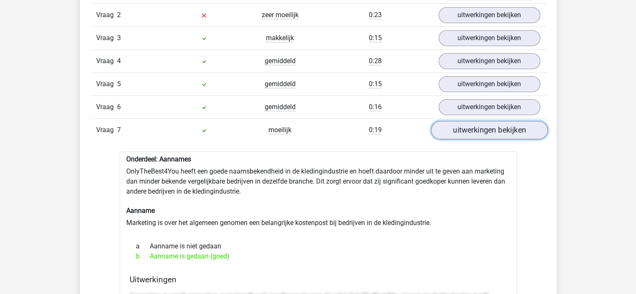
click at [463, 132] on link "uitwerkingen bekijken" at bounding box center [489, 130] width 117 height 18
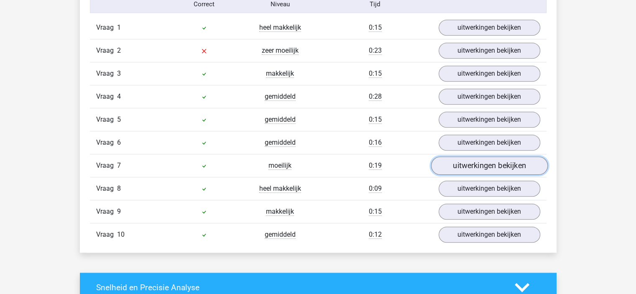
scroll to position [701, 0]
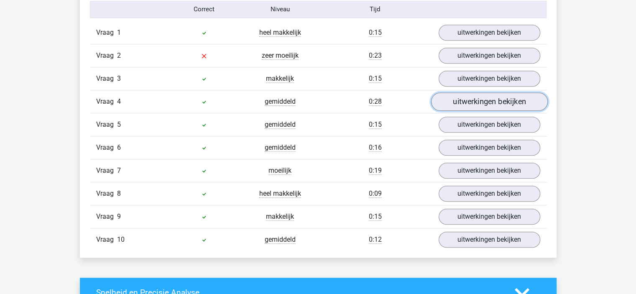
click at [474, 104] on link "uitwerkingen bekijken" at bounding box center [489, 101] width 117 height 18
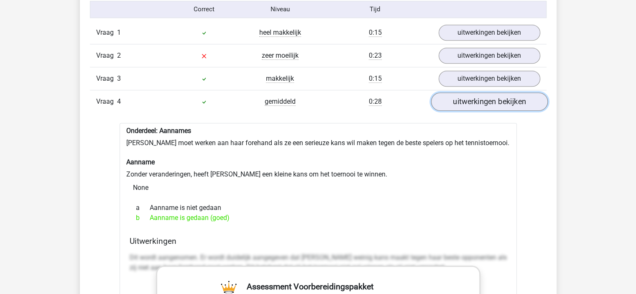
click at [474, 104] on link "uitwerkingen bekijken" at bounding box center [489, 101] width 117 height 18
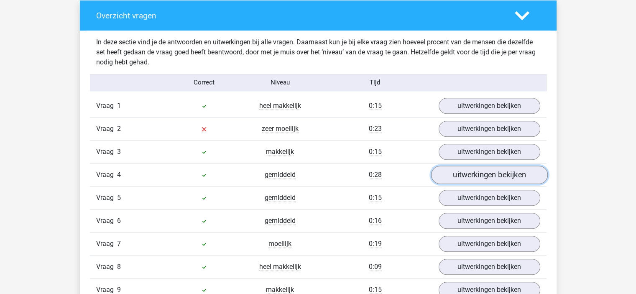
scroll to position [627, 0]
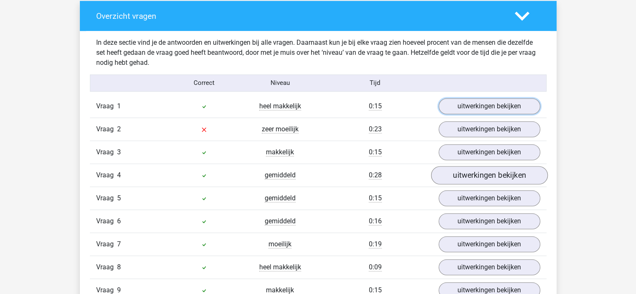
click at [474, 104] on link "uitwerkingen bekijken" at bounding box center [490, 106] width 102 height 16
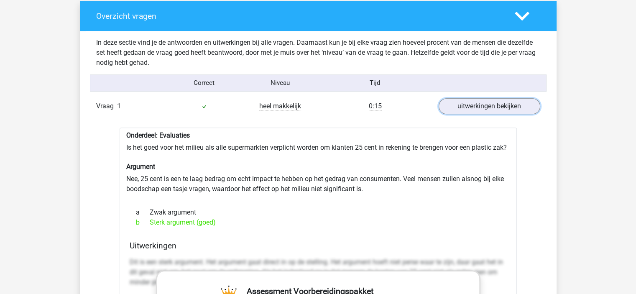
click at [474, 104] on link "uitwerkingen bekijken" at bounding box center [490, 106] width 102 height 16
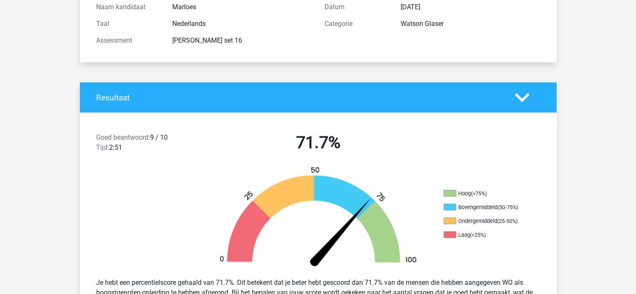
scroll to position [0, 0]
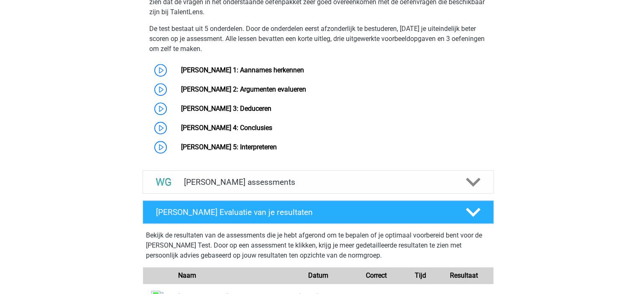
scroll to position [684, 0]
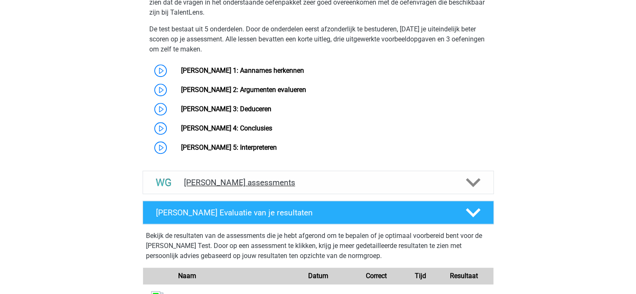
click at [394, 171] on div "[PERSON_NAME] assessments" at bounding box center [318, 182] width 351 height 23
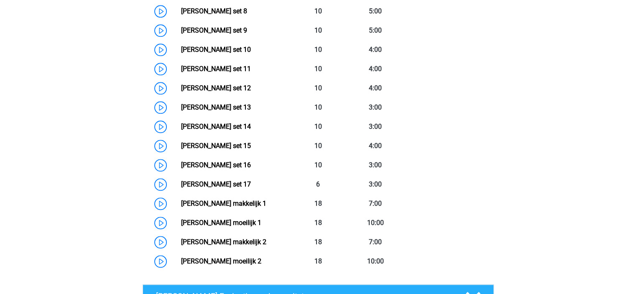
scroll to position [1066, 0]
